Goal: Task Accomplishment & Management: Manage account settings

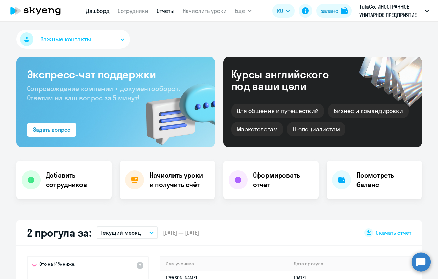
select select "30"
click at [224, 13] on link "Начислить уроки" at bounding box center [205, 10] width 44 height 7
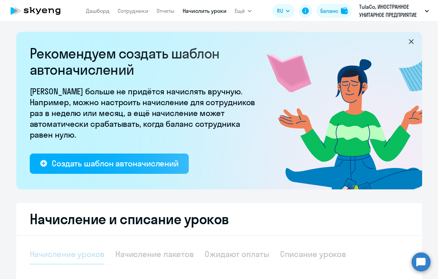
select select "10"
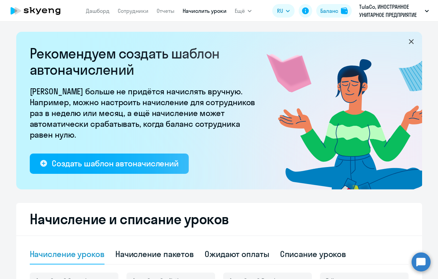
scroll to position [121, 0]
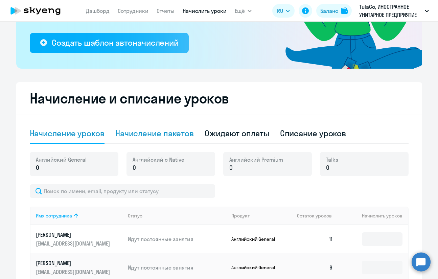
click at [172, 131] on div "Начисление пакетов" at bounding box center [154, 133] width 79 height 11
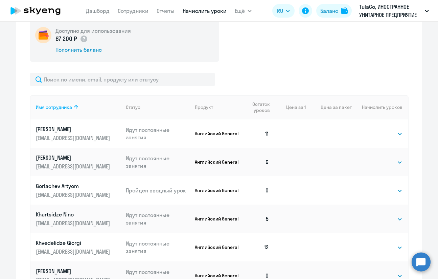
scroll to position [256, 0]
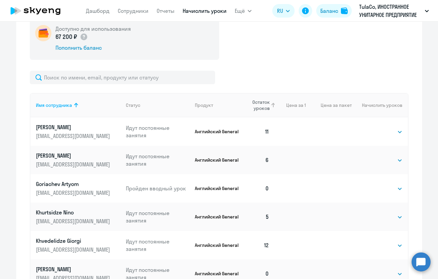
click at [258, 107] on span "Остаток уроков" at bounding box center [258, 105] width 24 height 12
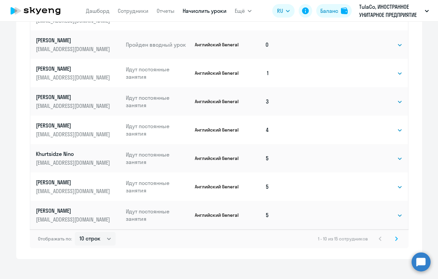
scroll to position [436, 0]
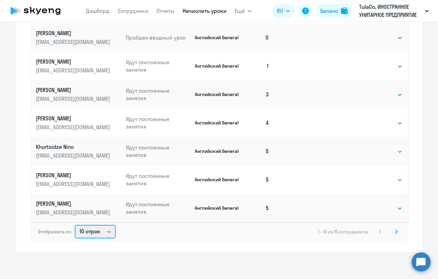
click at [96, 234] on select "10 строк 30 строк 50 строк" at bounding box center [95, 232] width 41 height 14
select select "30"
click at [75, 225] on select "10 строк 30 строк 50 строк" at bounding box center [95, 232] width 41 height 14
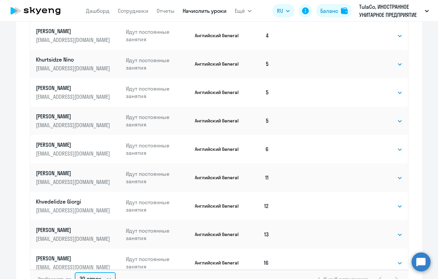
scroll to position [135, 0]
